Goal: Information Seeking & Learning: Find specific fact

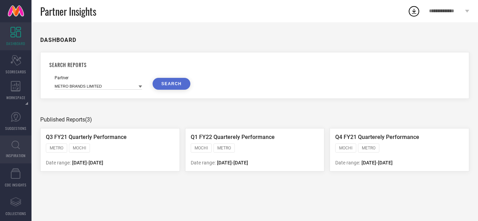
click at [23, 144] on link "INSPIRATION" at bounding box center [15, 150] width 31 height 28
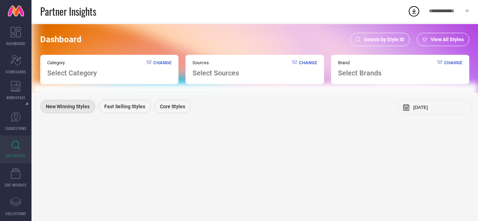
click at [399, 36] on div "Search by Style ID" at bounding box center [380, 39] width 60 height 13
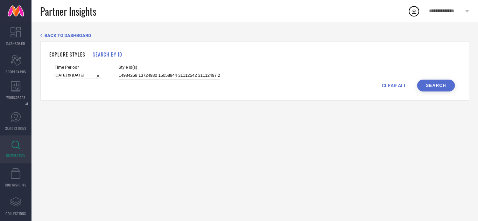
click at [396, 86] on span "CLEAR ALL" at bounding box center [394, 86] width 25 height 6
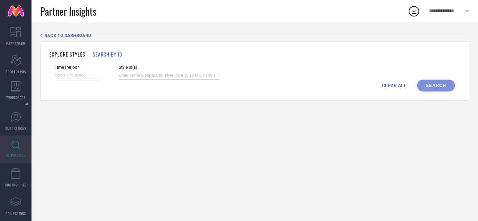
click at [138, 76] on input at bounding box center [169, 76] width 101 height 8
paste input "24379252 26270810 27159906 23873856 26270822 29758612 29758626 18231604 3067774…"
type input "24379252 26270810 27159906 23873856 26270822 29758612 29758626 18231604 3067774…"
select select "8"
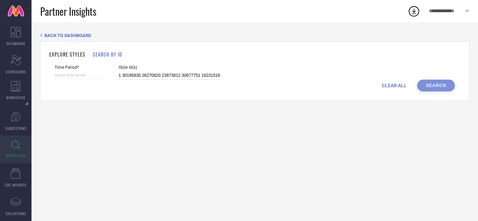
select select "2025"
select select "9"
select select "2025"
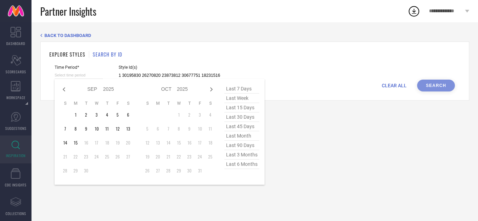
click at [70, 74] on input at bounding box center [79, 75] width 48 height 7
type input "24379252 26270810 27159906 23873856 26270822 29758612 29758626 18231604 3067774…"
click at [249, 125] on span "last 45 days" at bounding box center [241, 126] width 35 height 9
type input "[DATE] to [DATE]"
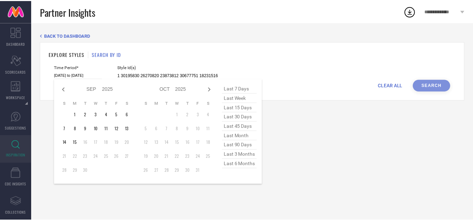
scroll to position [0, 0]
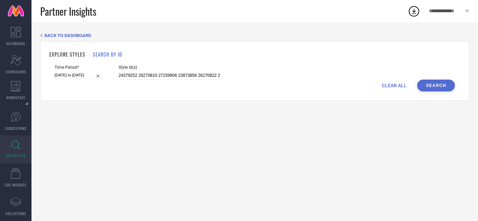
click at [447, 85] on button "Search" at bounding box center [436, 86] width 38 height 12
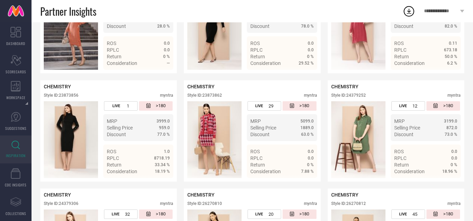
scroll to position [385, 0]
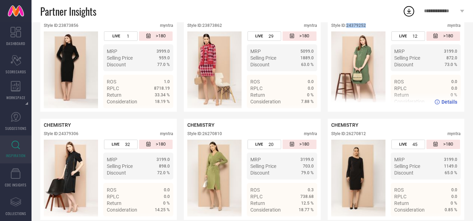
drag, startPoint x: 369, startPoint y: 25, endPoint x: 348, endPoint y: 25, distance: 21.3
click at [348, 25] on div "Style ID: 24379252 myntra" at bounding box center [395, 27] width 129 height 8
copy div "24379252"
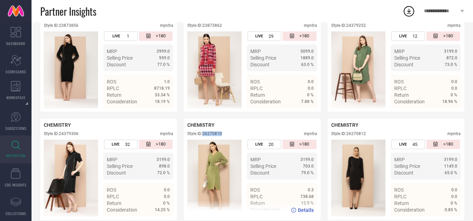
drag, startPoint x: 226, startPoint y: 135, endPoint x: 204, endPoint y: 135, distance: 22.1
click at [204, 135] on div "Style ID: 26270810 myntra" at bounding box center [251, 136] width 129 height 8
copy div "26270810"
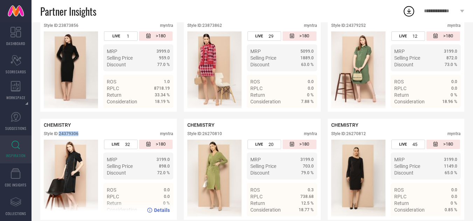
drag, startPoint x: 87, startPoint y: 135, endPoint x: 60, endPoint y: 135, distance: 27.6
click at [60, 135] on div "Style ID: 24379306 myntra" at bounding box center [108, 136] width 129 height 8
copy div "24379306"
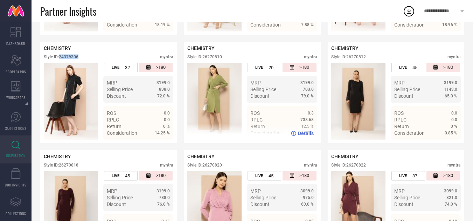
scroll to position [595, 0]
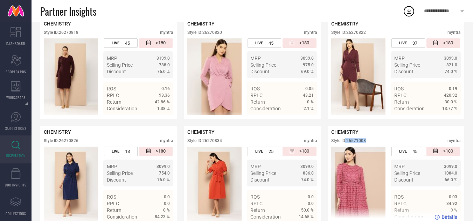
drag, startPoint x: 368, startPoint y: 142, endPoint x: 347, endPoint y: 142, distance: 21.7
click at [346, 142] on div "Style ID: 26571008 myntra" at bounding box center [395, 143] width 129 height 8
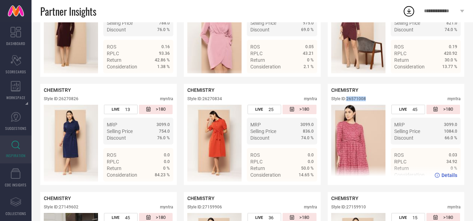
scroll to position [630, 0]
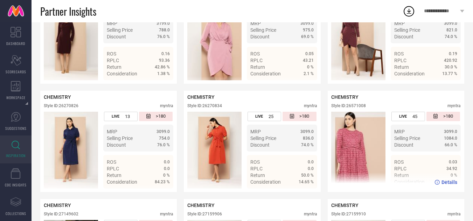
click at [372, 102] on div "CHEMISTRY Style ID: 26571008 myntra" at bounding box center [395, 102] width 129 height 17
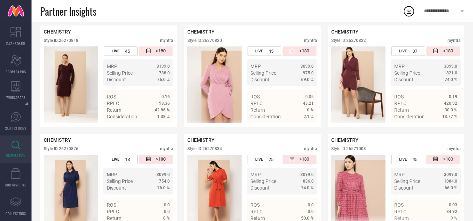
scroll to position [560, 0]
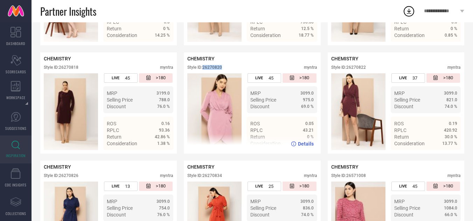
drag, startPoint x: 224, startPoint y: 68, endPoint x: 204, endPoint y: 68, distance: 19.6
click at [204, 68] on div "Style ID: 26270820 myntra" at bounding box center [251, 69] width 129 height 8
copy div "26270820"
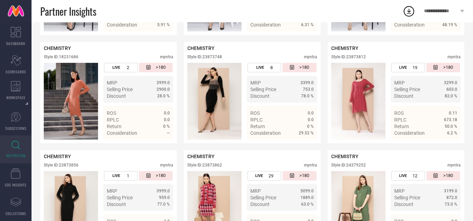
scroll to position [0, 0]
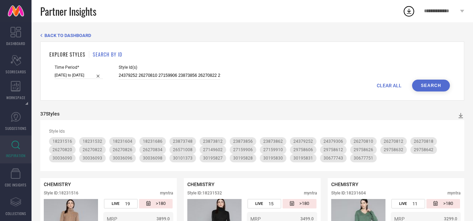
click at [394, 86] on span "CLEAR ALL" at bounding box center [388, 86] width 25 height 6
click at [183, 77] on input at bounding box center [169, 76] width 101 height 8
paste input "27159906 23873856 26270822 18231604 26270812 23873744 27149602 26270818 1823153…"
type input "27159906 23873856 26270822 18231604 26270812 23873744 27149602 26270818 1823153…"
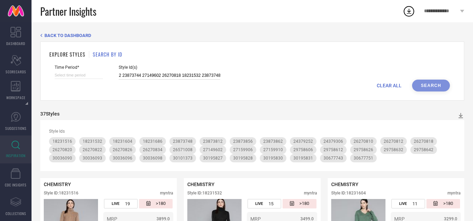
select select "8"
select select "2025"
select select "9"
select select "2025"
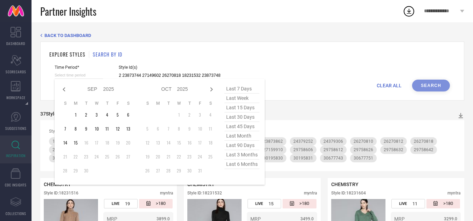
click at [64, 72] on input at bounding box center [79, 75] width 48 height 7
type input "27159906 23873856 26270822 18231604 26270812 23873744 27149602 26270818 1823153…"
click at [240, 126] on span "last 45 days" at bounding box center [241, 126] width 35 height 9
type input "[DATE] to [DATE]"
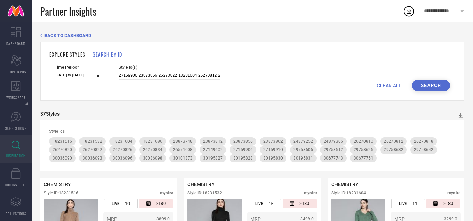
click at [427, 89] on button "Search" at bounding box center [431, 86] width 38 height 12
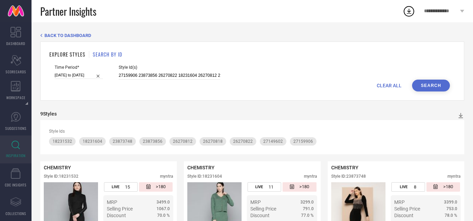
click at [389, 83] on span "CLEAR ALL" at bounding box center [388, 86] width 25 height 6
click at [140, 76] on input at bounding box center [169, 76] width 101 height 8
paste input "18231686 26571008 26270826 26270834 27159910 29758606 23873862"
type input "18231686 26571008 26270826 26270834 27159910 29758606 23873862"
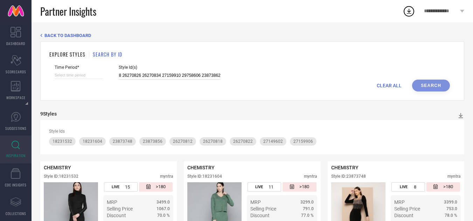
click at [61, 75] on input at bounding box center [79, 75] width 48 height 7
select select "8"
select select "2025"
select select "9"
select select "2025"
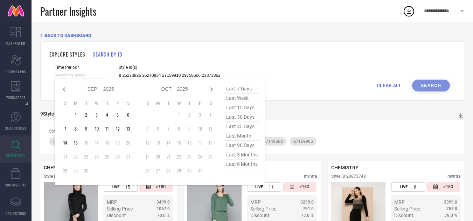
type input "18231686 26571008 26270826 26270834 27159910 29758606 23873862"
click at [252, 148] on span "last 90 days" at bounding box center [241, 145] width 35 height 9
type input "[DATE] to [DATE]"
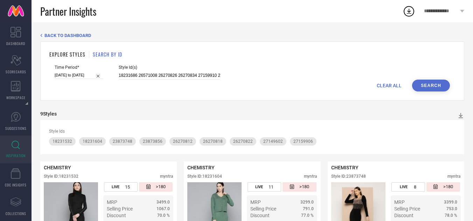
click at [438, 79] on div "Time Period* [DATE] to [DATE] Style Id(s) 18231686 26571008 26270826 26270834 2…" at bounding box center [252, 72] width 395 height 15
click at [436, 85] on button "Search" at bounding box center [431, 86] width 38 height 12
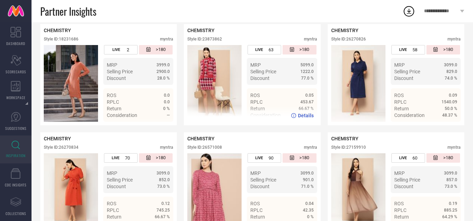
scroll to position [130, 0]
